Goal: Navigation & Orientation: Find specific page/section

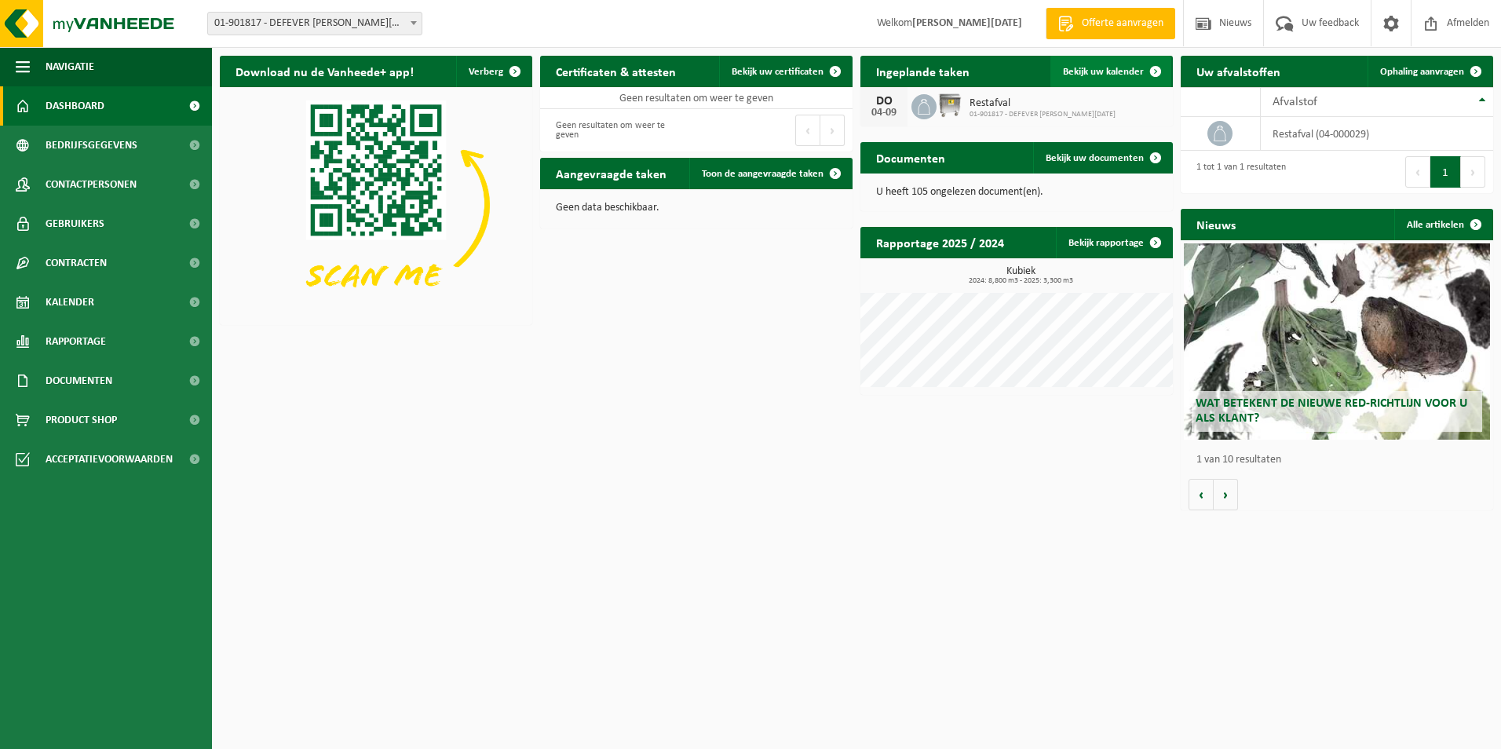
click at [1117, 68] on span "Bekijk uw kalender" at bounding box center [1103, 72] width 81 height 10
click at [119, 142] on span "Bedrijfsgegevens" at bounding box center [92, 145] width 92 height 39
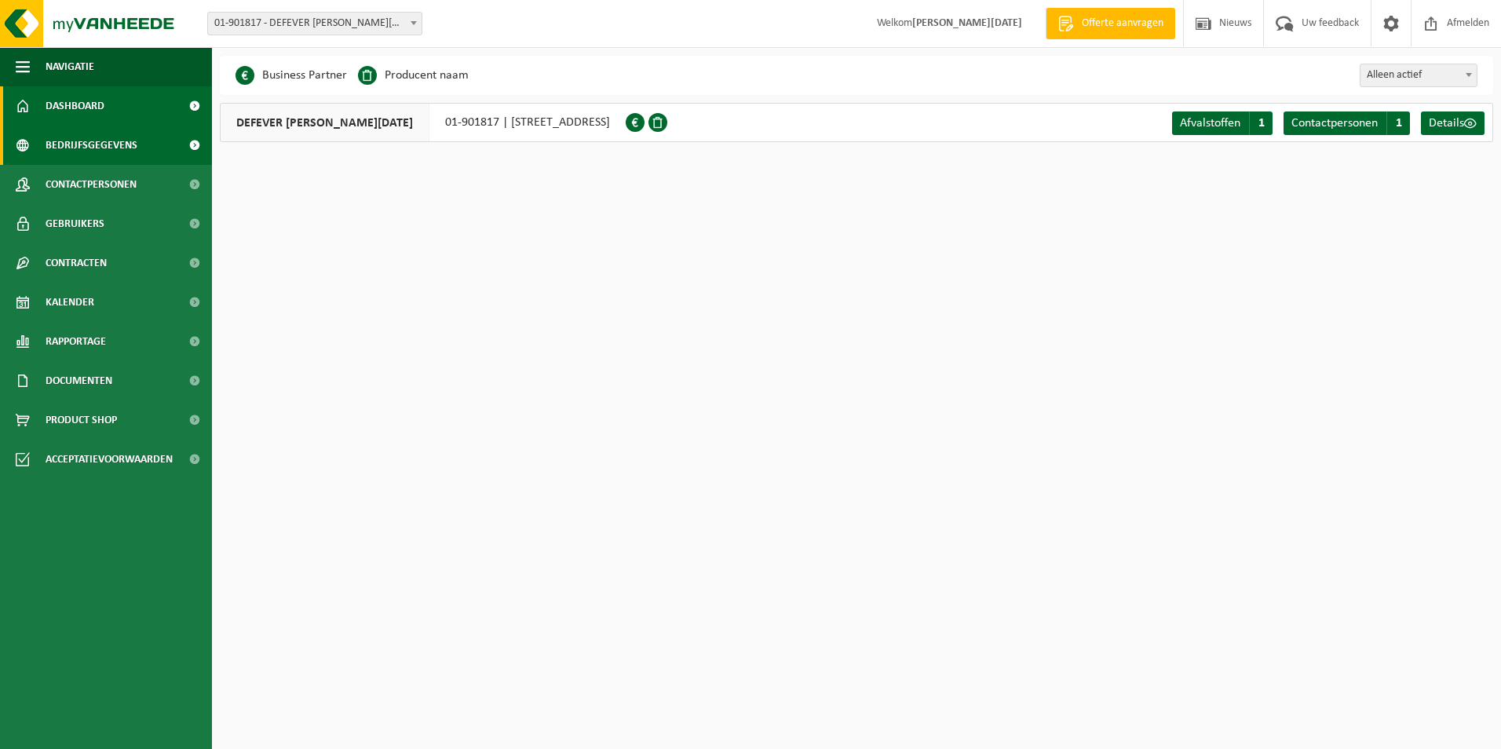
click at [79, 108] on span "Dashboard" at bounding box center [75, 105] width 59 height 39
